Goal: Information Seeking & Learning: Check status

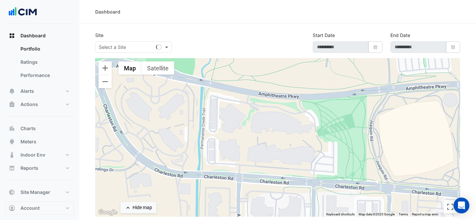
type input "**********"
select select "***"
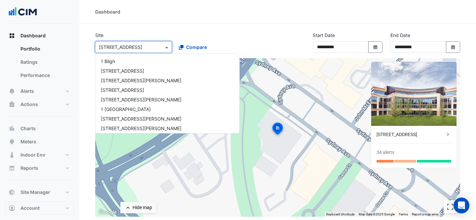
click at [136, 50] on input "text" at bounding box center [127, 47] width 56 height 7
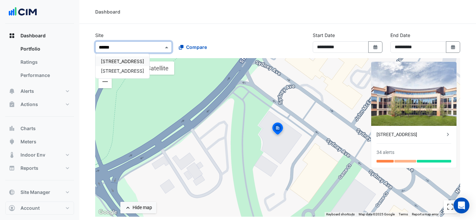
type input "*******"
click at [114, 61] on span "201 Charlotte Street" at bounding box center [122, 62] width 43 height 6
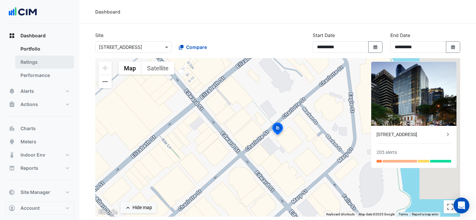
click at [26, 63] on link "Ratings" at bounding box center [44, 62] width 59 height 13
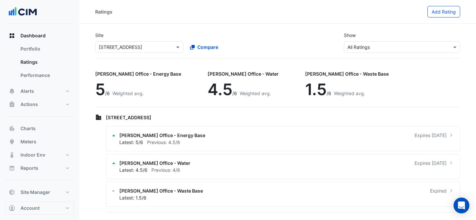
click at [142, 47] on input "text" at bounding box center [132, 47] width 67 height 7
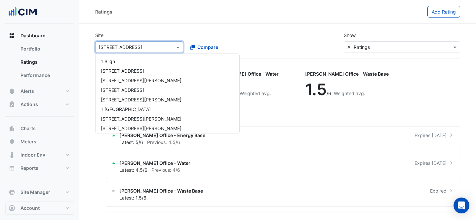
scroll to position [741, 0]
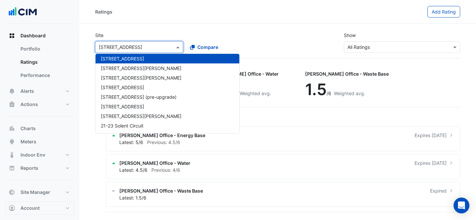
click at [246, 27] on div "Site × 201 Charlotte Street 1 Bligh 1 Chandos St 1 Denison Street 1 Innovation …" at bounding box center [277, 42] width 373 height 32
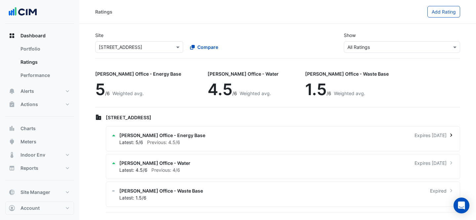
click at [239, 141] on div "Latest: 5/6 Previous: 4.5/6" at bounding box center [286, 142] width 335 height 7
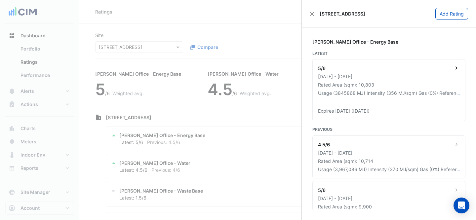
click at [413, 88] on div "Rated Area (sqm): 10,803" at bounding box center [389, 84] width 142 height 7
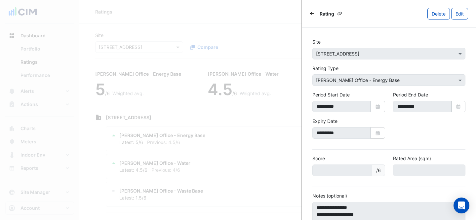
scroll to position [58, 0]
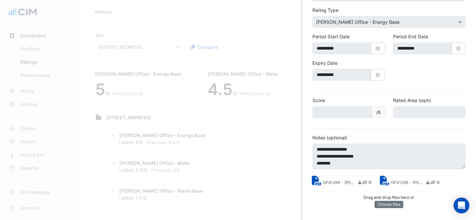
click at [339, 181] on small "OF41296 - NABERS Energy Rating Report.pdf" at bounding box center [339, 183] width 33 height 7
click at [401, 184] on small "OF41296 - NABERS Energy Rating Certificate.pdf" at bounding box center [407, 183] width 33 height 7
click at [247, 29] on ngb-offcanvas-backdrop at bounding box center [238, 110] width 476 height 220
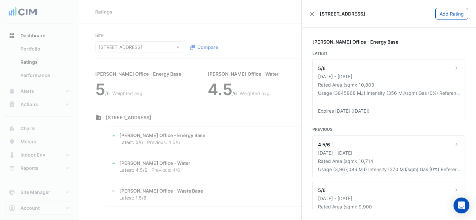
click at [174, 18] on ngb-offcanvas-backdrop at bounding box center [238, 110] width 476 height 220
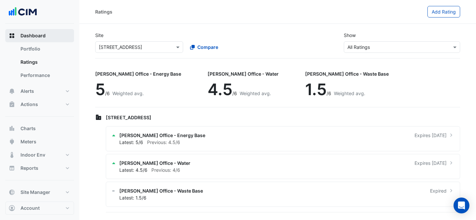
click at [38, 36] on span "Dashboard" at bounding box center [32, 35] width 25 height 7
click at [133, 49] on input "text" at bounding box center [132, 47] width 67 height 7
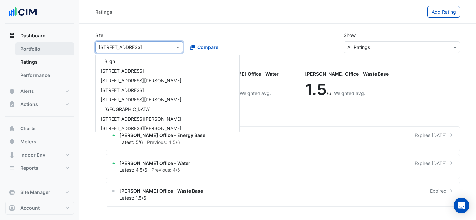
scroll to position [741, 0]
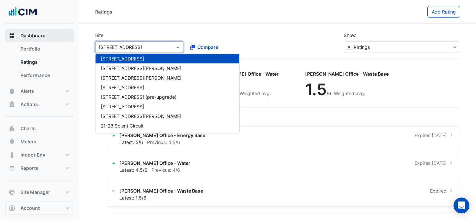
click at [45, 37] on span "Dashboard" at bounding box center [32, 35] width 25 height 7
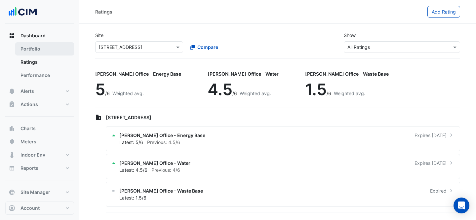
click at [29, 47] on link "Portfolio" at bounding box center [44, 48] width 59 height 13
select select "***"
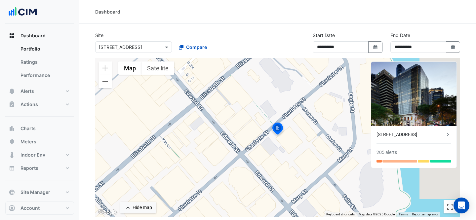
click at [140, 48] on input "text" at bounding box center [127, 47] width 56 height 7
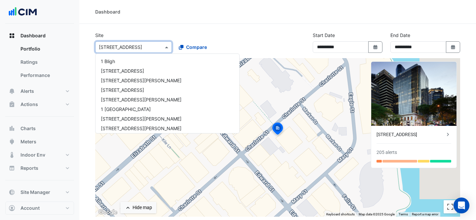
scroll to position [741, 0]
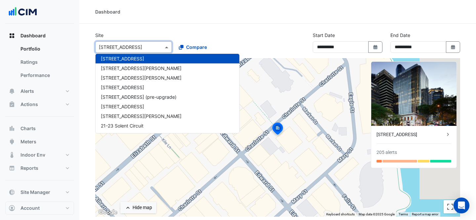
click at [139, 48] on input "text" at bounding box center [127, 47] width 56 height 7
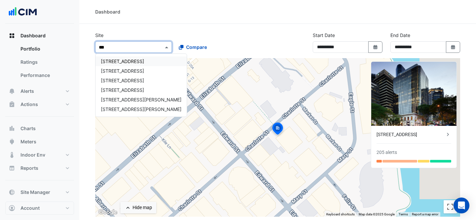
type input "****"
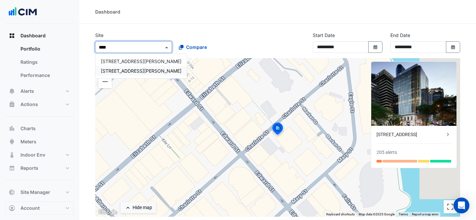
click at [118, 75] on div "40 Miller St" at bounding box center [141, 71] width 91 height 10
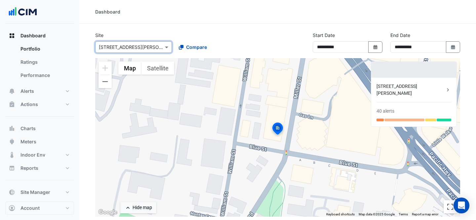
click at [413, 84] on div "40 Miller St" at bounding box center [411, 90] width 68 height 14
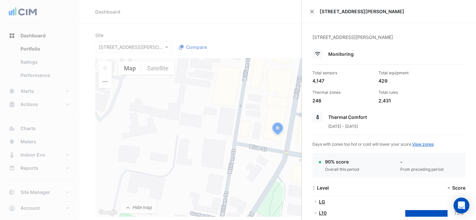
click at [372, 37] on div "40 Miller St, North Sydney, New South Wales" at bounding box center [388, 41] width 153 height 15
copy app-site-details "40 Miller St, North Sydney, New South Wales"
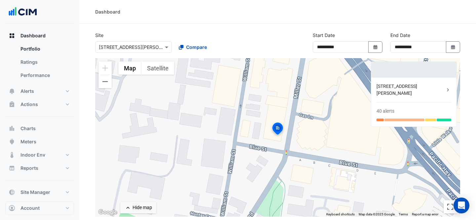
click at [220, 28] on ngb-offcanvas-backdrop at bounding box center [238, 110] width 476 height 220
click at [123, 49] on input "text" at bounding box center [127, 47] width 56 height 7
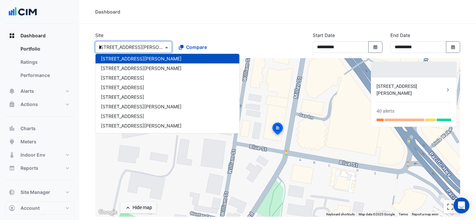
scroll to position [31, 0]
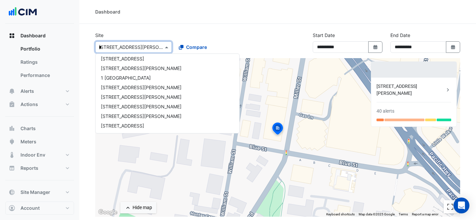
type input "**"
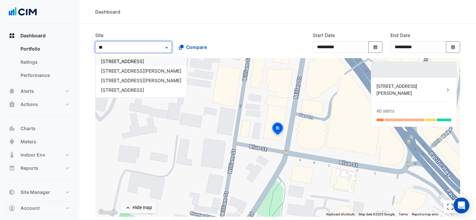
scroll to position [0, 0]
click at [132, 78] on span "99 Georgiana Terrace" at bounding box center [141, 81] width 81 height 6
